Goal: Find specific page/section: Find specific page/section

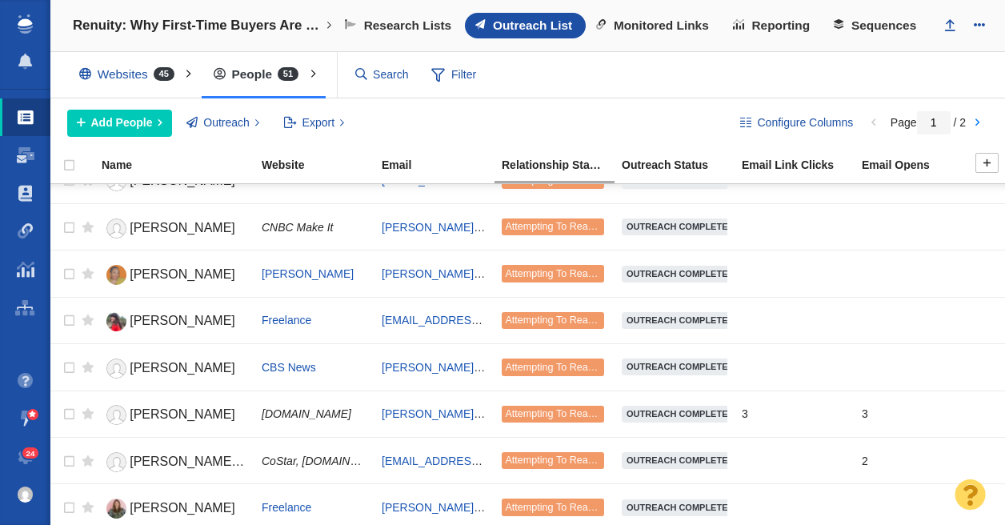
scroll to position [511, 0]
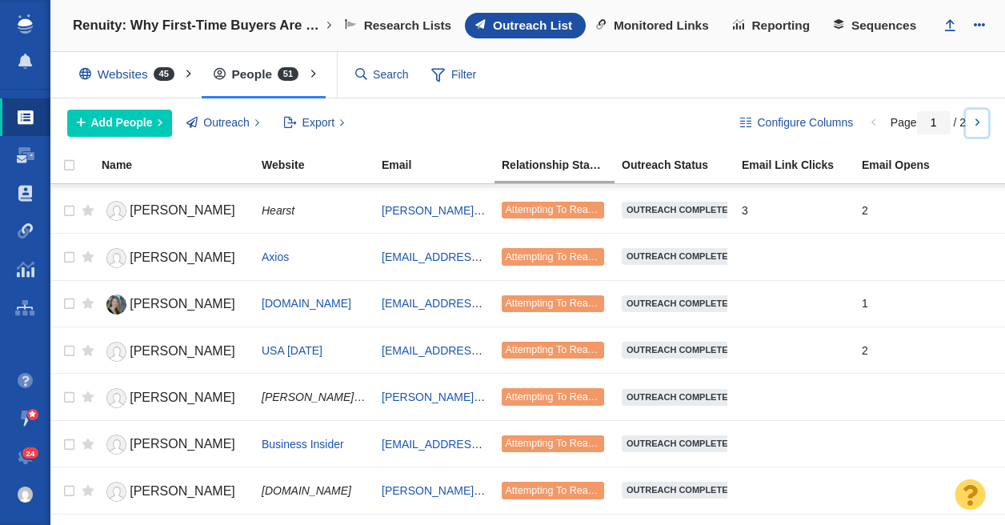
click at [975, 123] on link at bounding box center [977, 123] width 22 height 27
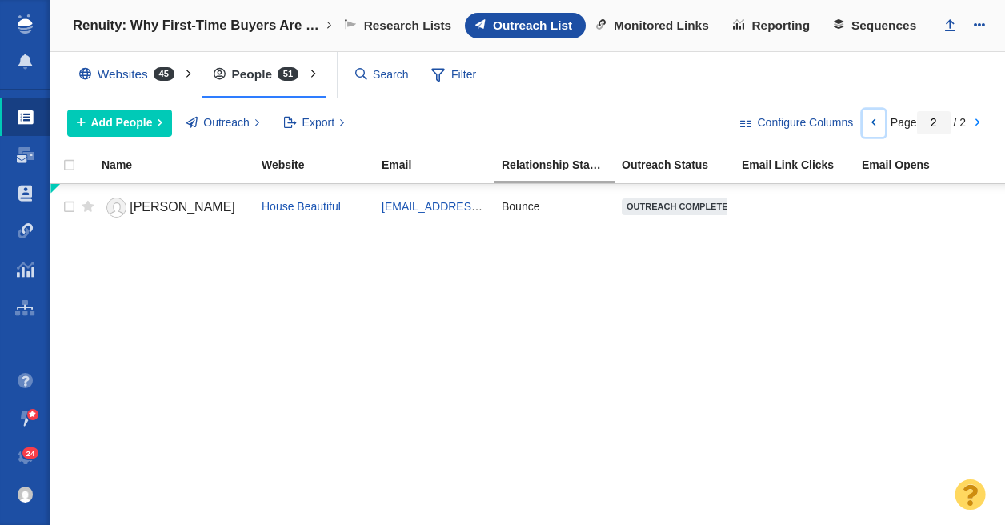
click at [871, 118] on link at bounding box center [874, 123] width 22 height 27
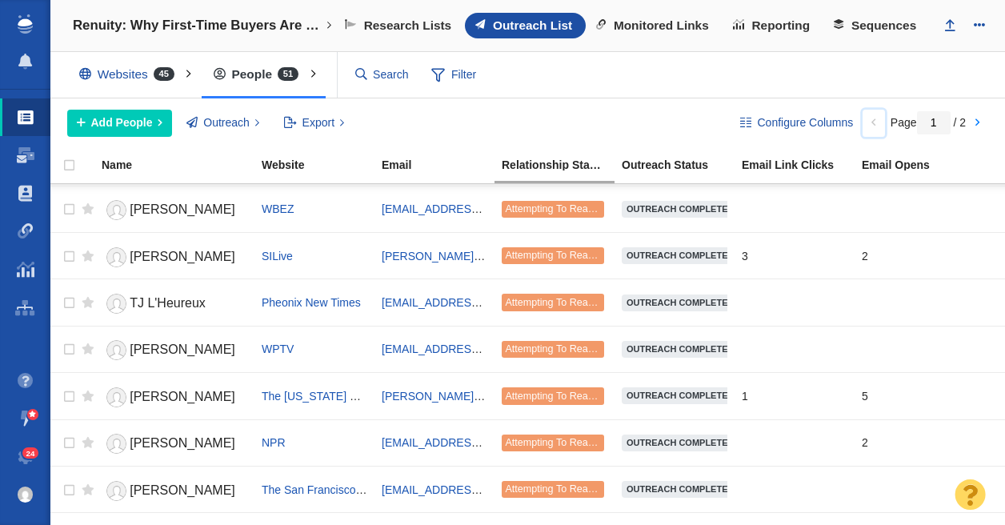
scroll to position [1996, 0]
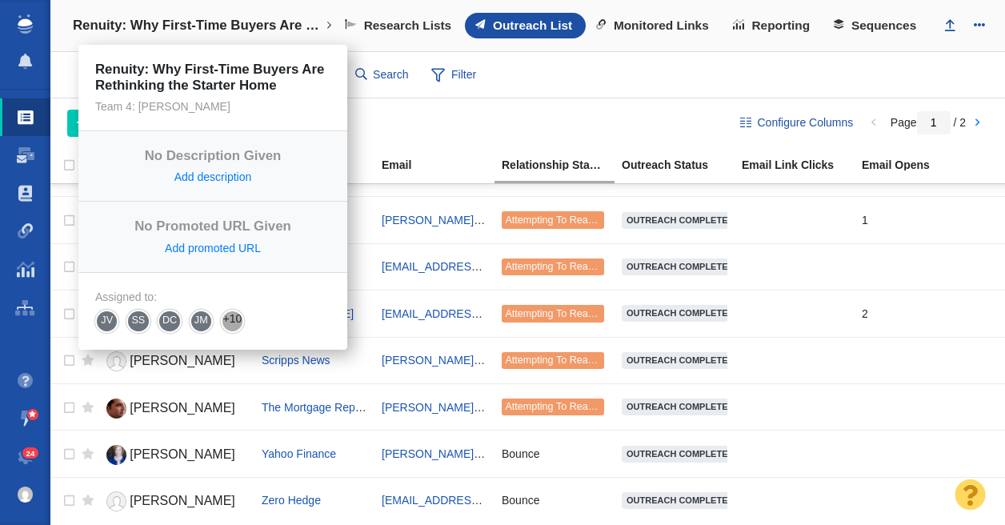
click at [197, 12] on link "Renuity: Why First-Time Buyers Are Rethinking the Starter Home" at bounding box center [201, 25] width 278 height 38
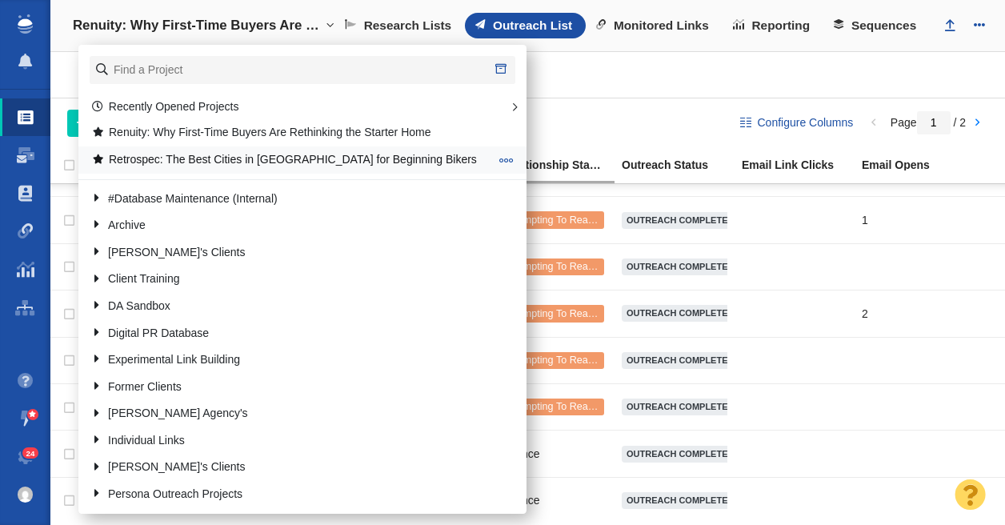
click at [244, 161] on link "Retrospec: The Best Cities in [GEOGRAPHIC_DATA] for Beginning Bikers" at bounding box center [290, 159] width 406 height 25
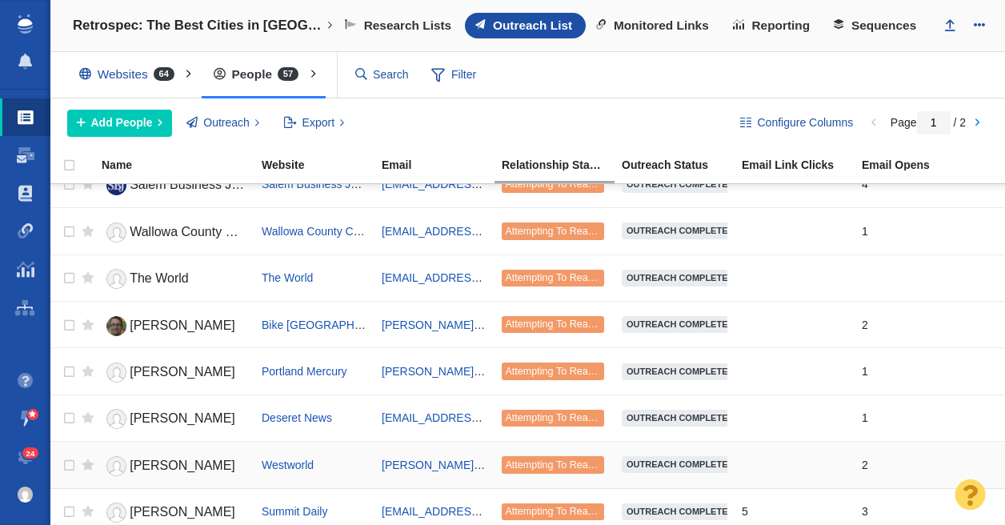
scroll to position [1996, 0]
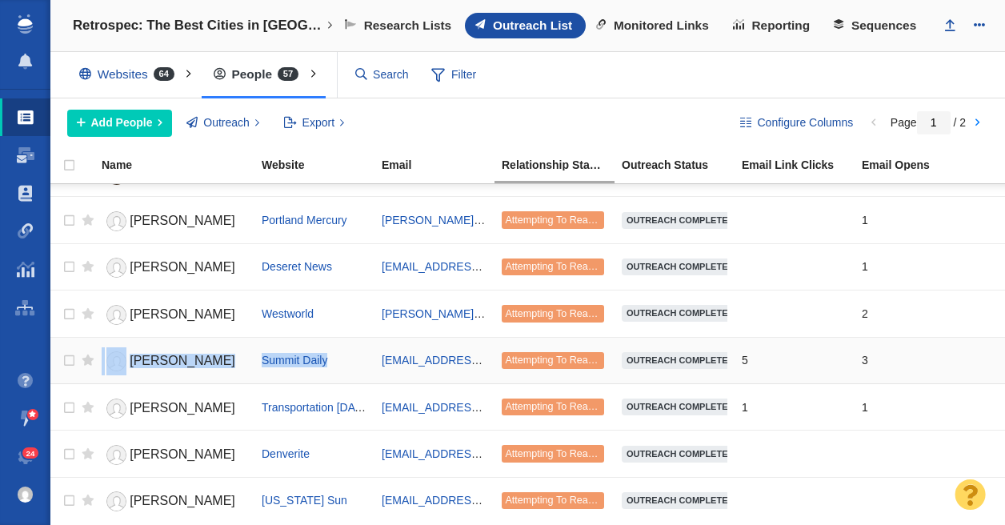
drag, startPoint x: 350, startPoint y: 360, endPoint x: 98, endPoint y: 360, distance: 252.1
click at [97, 362] on tr "Kyle McCabe Summit Daily kmccabe@summitdaily.com Attempting To Reach (2 tries) …" at bounding box center [527, 360] width 955 height 46
copy tr "Kyle McCabe Summit Daily"
